Goal: Find specific page/section: Find specific page/section

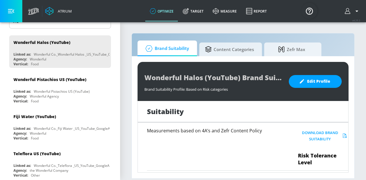
scroll to position [86, 0]
click at [68, 87] on div "Wonderful Pistachios US (YouTube) Linked as: Wonderful Pistachios US (YouTube) …" at bounding box center [60, 89] width 102 height 33
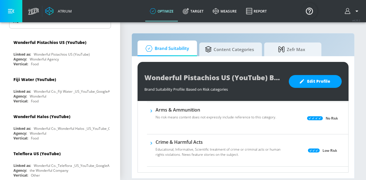
scroll to position [70, 0]
